Goal: Task Accomplishment & Management: Manage account settings

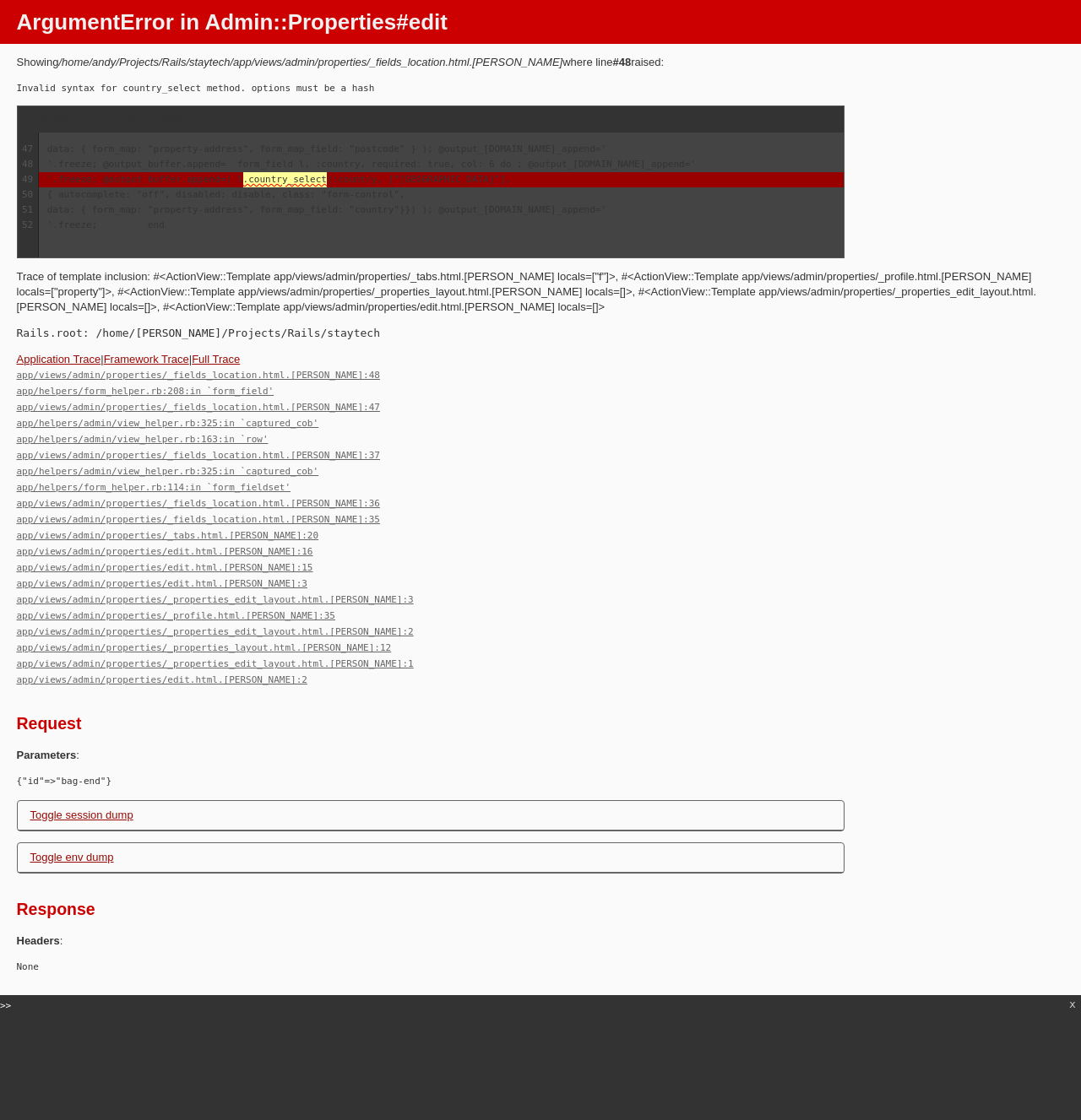
click at [586, 460] on div "app/views/admin/properties/_fields_location.html.erb:48 app/helpers/form_helper…" at bounding box center [540, 527] width 1047 height 321
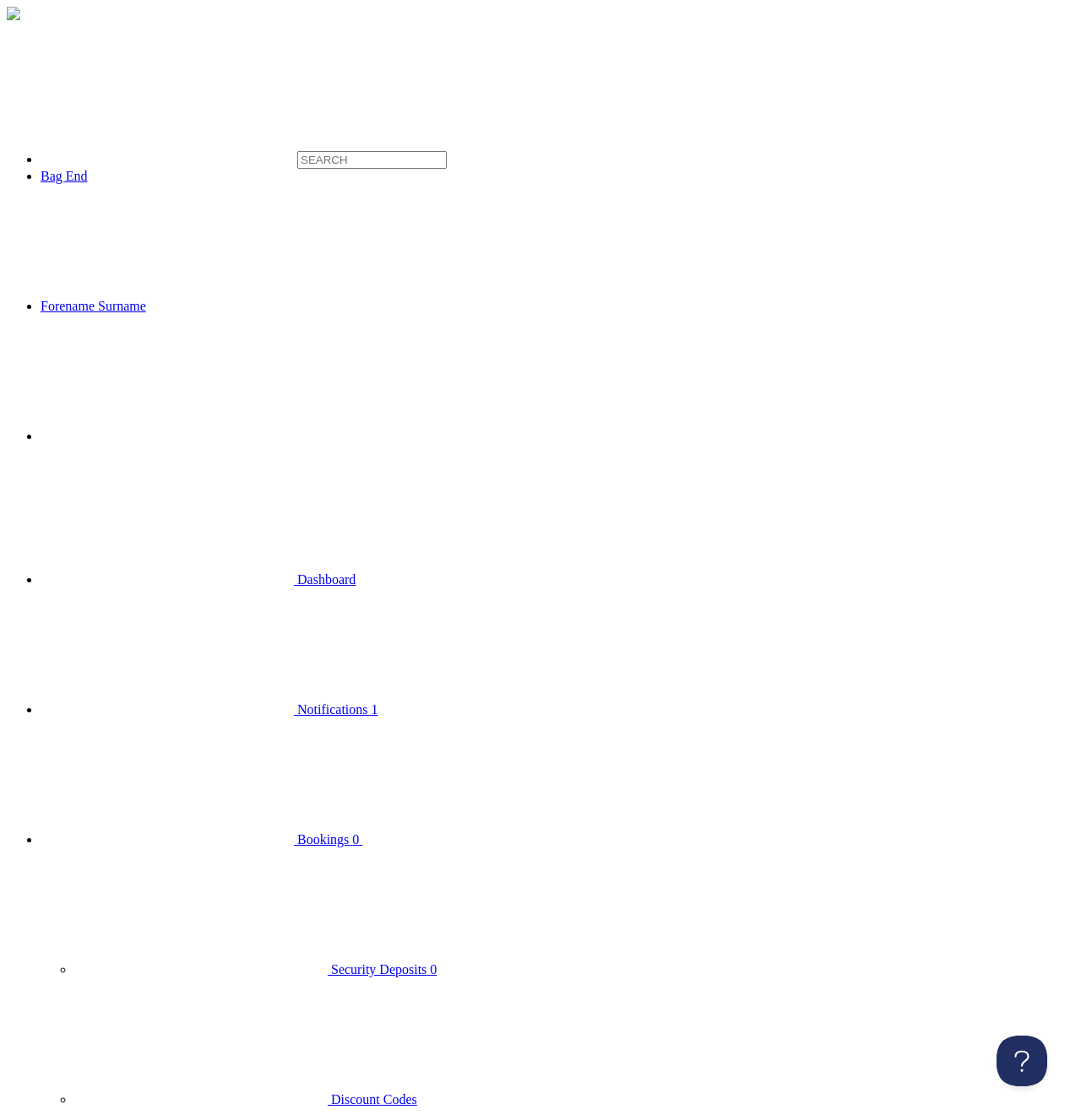
click option "[GEOGRAPHIC_DATA]" at bounding box center [0, 0] width 0 height 0
click at [297, 833] on span "Bookings" at bounding box center [322, 839] width 51 height 14
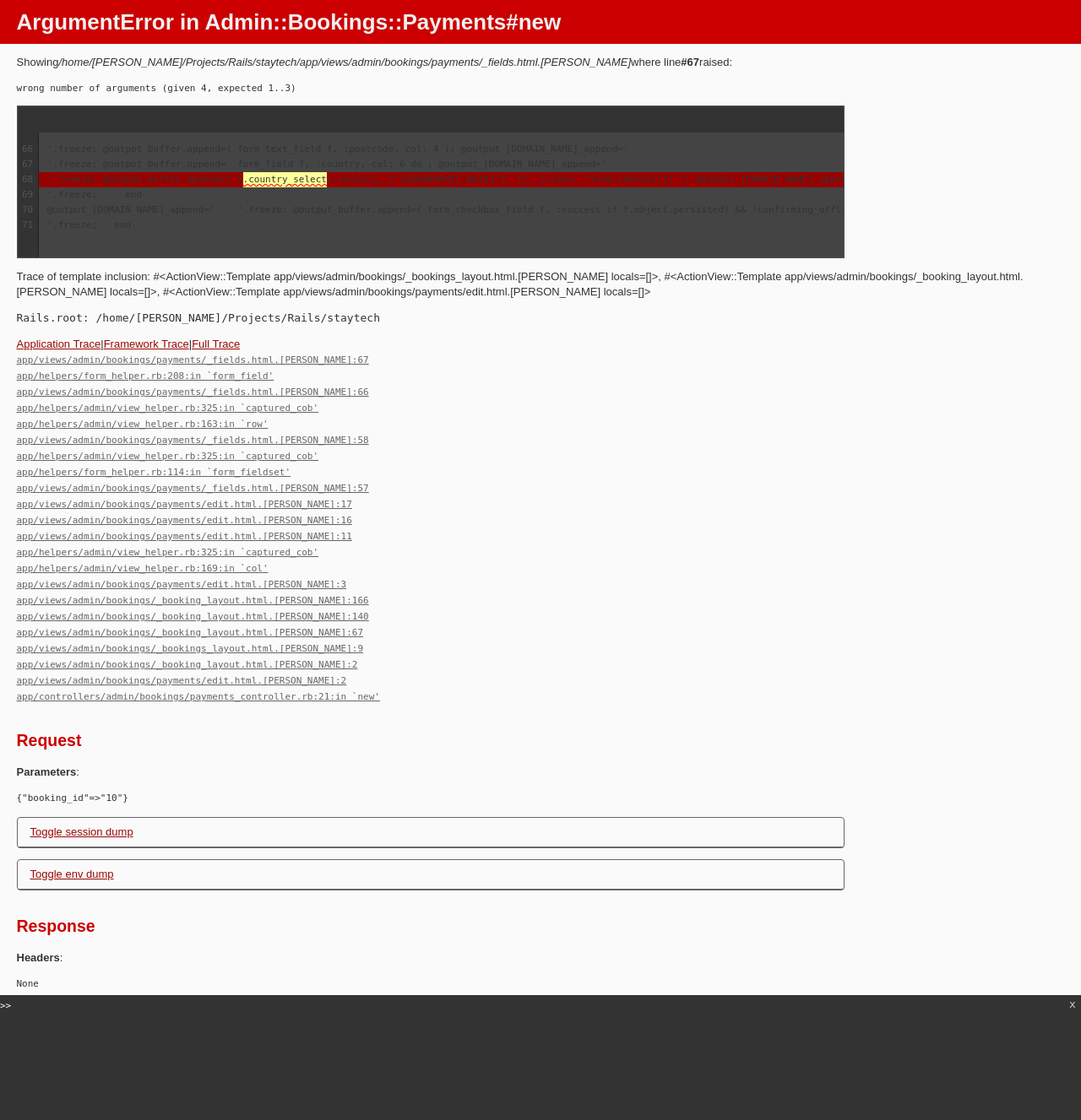
click at [327, 180] on span ".country_select" at bounding box center [285, 180] width 84 height 15
click at [482, 348] on div "Application Trace | Framework Trace | Full Trace app/views/admin/bookings/payme…" at bounding box center [540, 521] width 1047 height 368
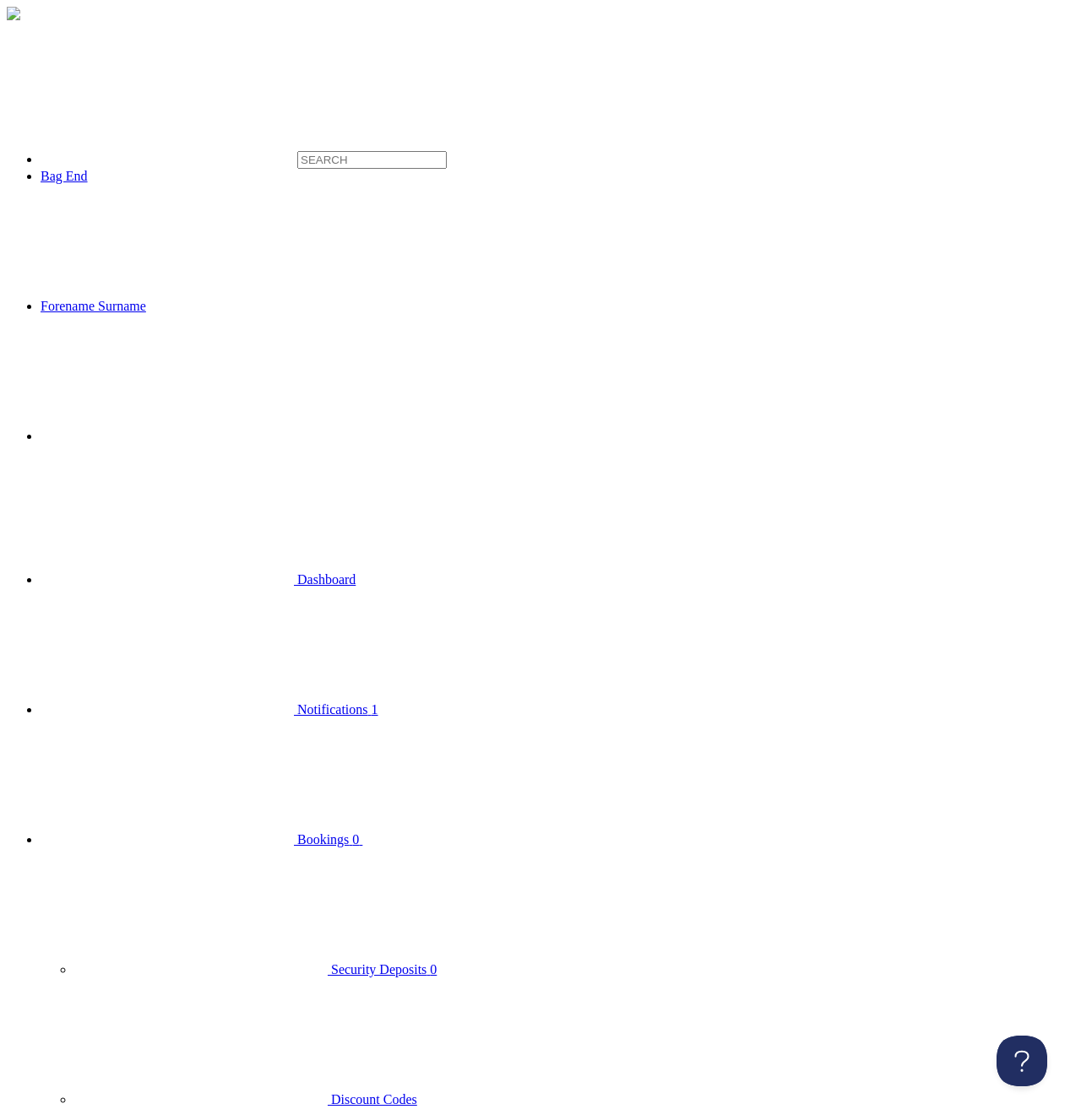
scroll to position [532, 0]
checkbox input "true"
